Goal: Task Accomplishment & Management: Complete application form

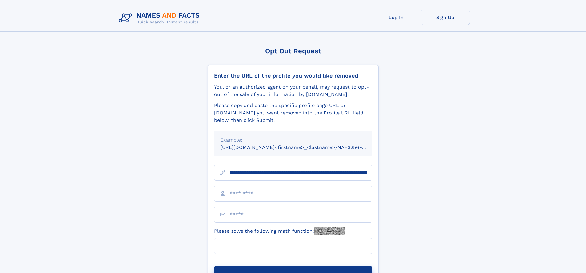
scroll to position [0, 63]
type input "**********"
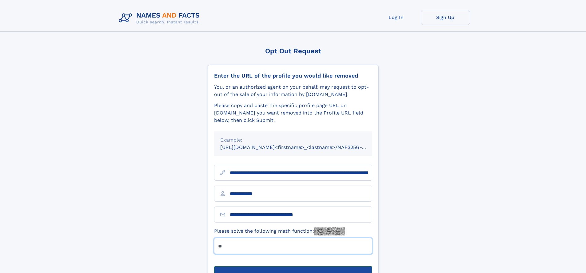
type input "**"
click at [293, 266] on button "Submit Opt Out Request" at bounding box center [293, 276] width 158 height 20
